Goal: Transaction & Acquisition: Purchase product/service

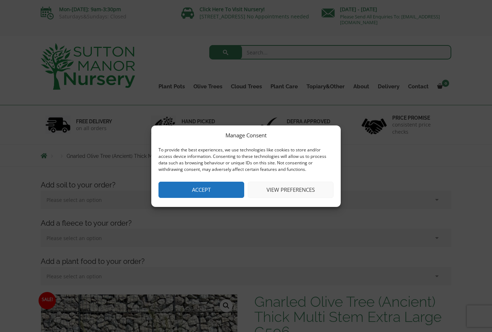
click at [202, 190] on button "Accept" at bounding box center [202, 190] width 86 height 16
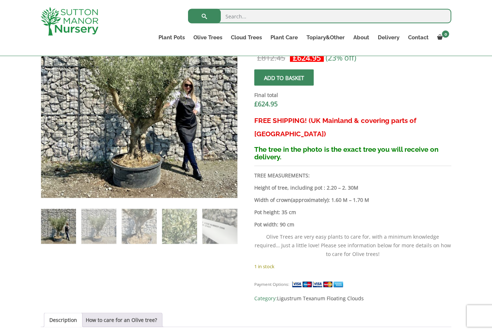
scroll to position [280, 0]
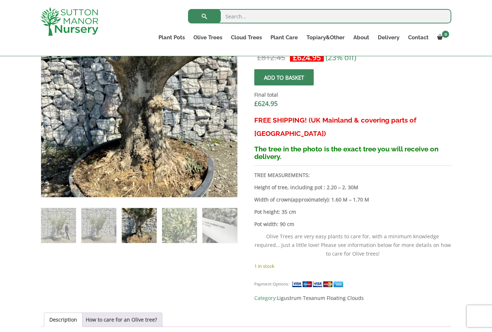
click at [116, 231] on img at bounding box center [98, 225] width 35 height 35
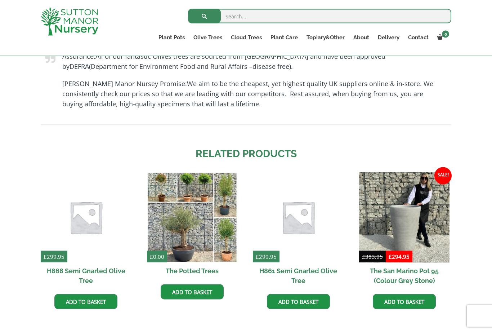
scroll to position [679, 0]
click at [107, 229] on img at bounding box center [86, 217] width 90 height 90
